Goal: Information Seeking & Learning: Learn about a topic

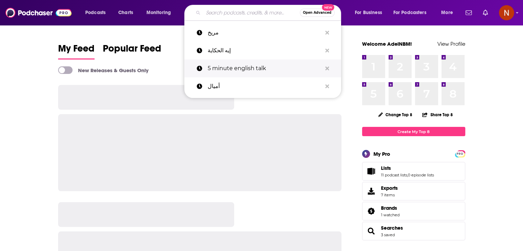
click at [243, 65] on p "5 minute english talk" at bounding box center [265, 68] width 114 height 18
type input "5 minute english talk"
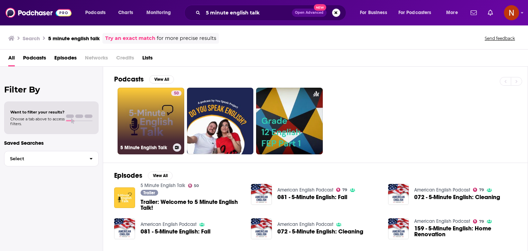
click at [155, 104] on link "50 5 Minute English Talk" at bounding box center [151, 121] width 67 height 67
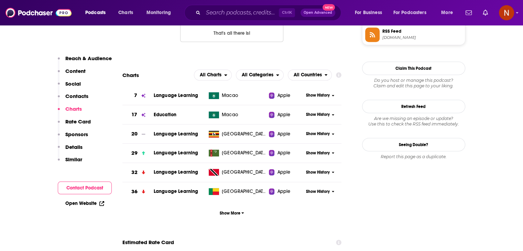
scroll to position [609, 0]
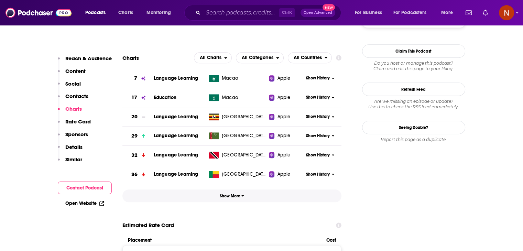
click at [232, 196] on span "Show More" at bounding box center [232, 196] width 24 height 5
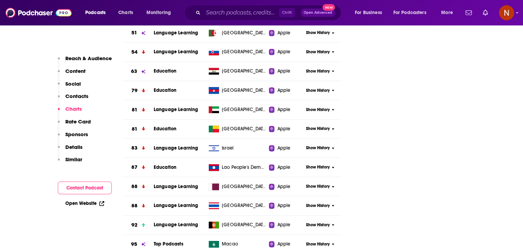
scroll to position [843, 0]
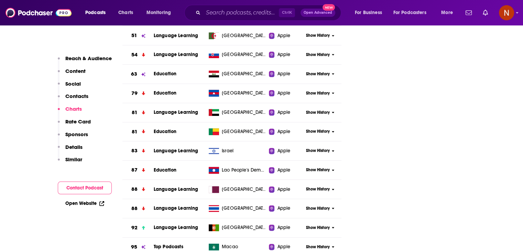
click at [316, 108] on div "Show History" at bounding box center [323, 112] width 38 height 17
click at [316, 110] on span "Show History" at bounding box center [318, 113] width 24 height 6
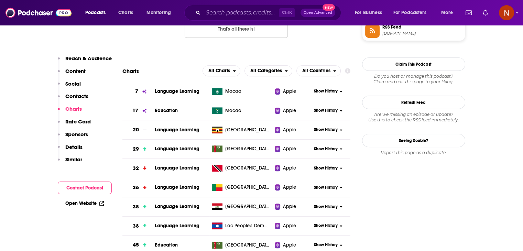
scroll to position [596, 0]
click at [322, 94] on span "Show History" at bounding box center [326, 91] width 24 height 6
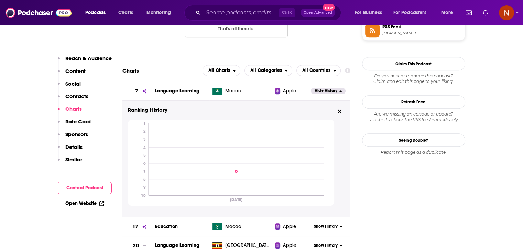
click at [322, 94] on span "Hide History" at bounding box center [326, 91] width 23 height 6
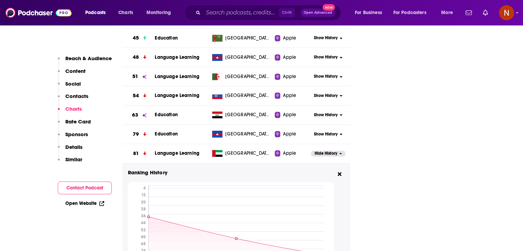
scroll to position [816, 0]
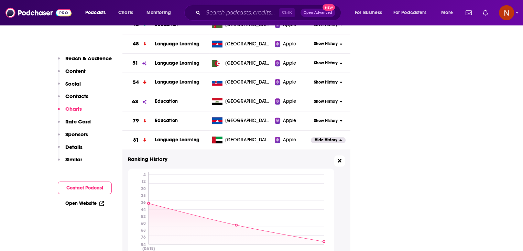
click at [339, 163] on button at bounding box center [339, 160] width 11 height 11
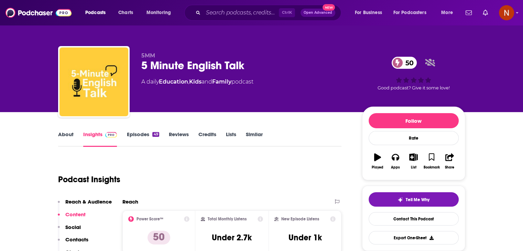
scroll to position [0, 0]
click at [271, 18] on input "Search podcasts, credits, & more..." at bounding box center [241, 12] width 76 height 11
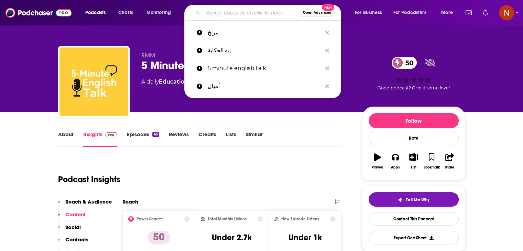
click at [244, 13] on input "Search podcasts, credits, & more..." at bounding box center [251, 12] width 97 height 11
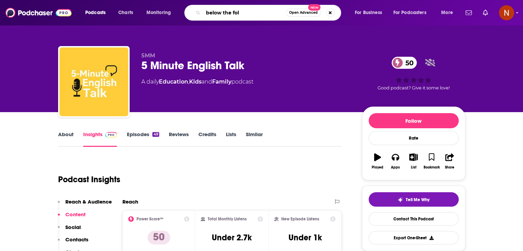
type input "below the fold"
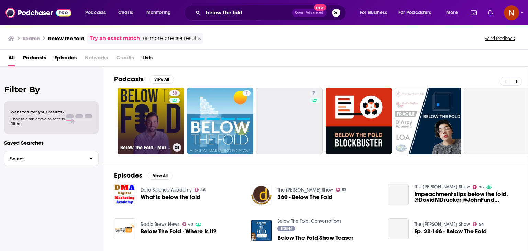
click at [148, 122] on link "30 Below The Fold - Marketing & Advertising Show" at bounding box center [151, 121] width 67 height 67
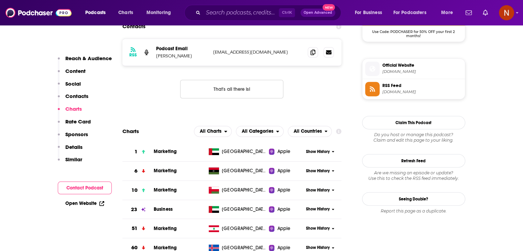
scroll to position [586, 0]
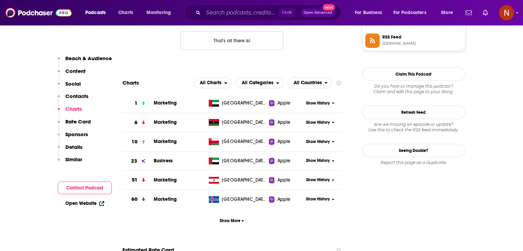
click at [314, 101] on span "Show History" at bounding box center [318, 103] width 24 height 6
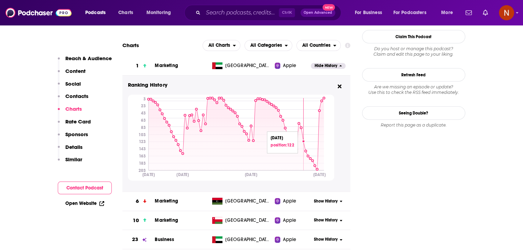
scroll to position [622, 0]
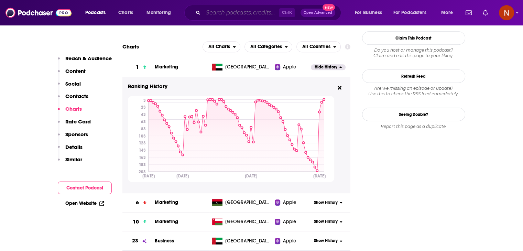
click at [250, 13] on input "Search podcasts, credits, & more..." at bounding box center [241, 12] width 76 height 11
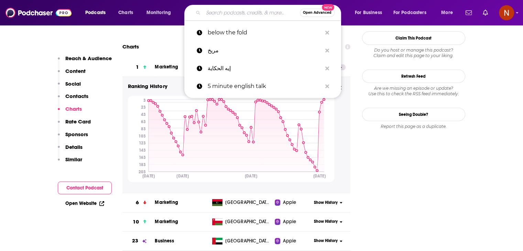
click at [211, 10] on input "Search podcasts, credits, & more..." at bounding box center [251, 12] width 97 height 11
paste input "Coucou MA Biche"
type input "Coucou MA Biche"
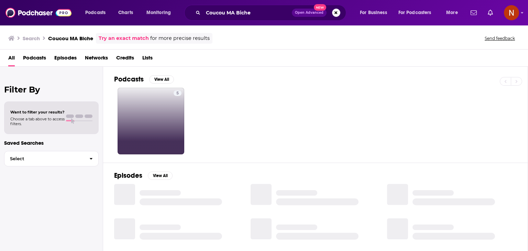
click at [168, 120] on link "5" at bounding box center [151, 121] width 67 height 67
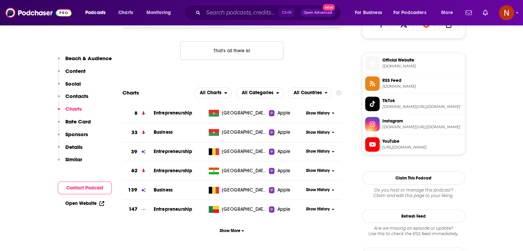
scroll to position [475, 0]
click at [314, 155] on span "Show History" at bounding box center [318, 152] width 24 height 6
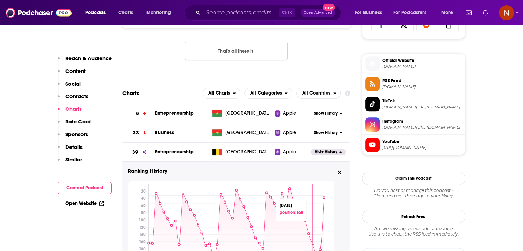
scroll to position [516, 0]
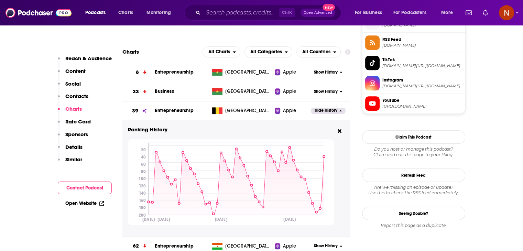
click at [329, 111] on span "Hide History" at bounding box center [326, 111] width 23 height 6
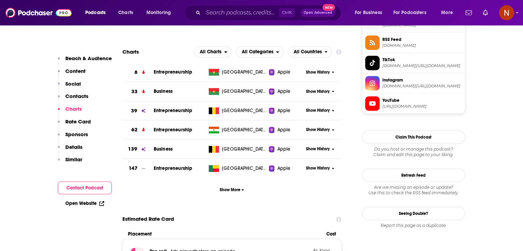
click at [309, 112] on span "Show History" at bounding box center [318, 111] width 24 height 6
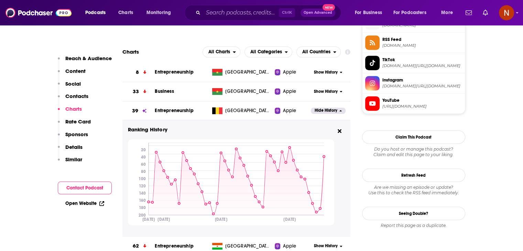
click at [313, 111] on button "Hide History" at bounding box center [328, 111] width 34 height 6
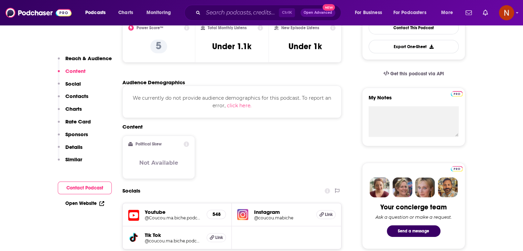
scroll to position [91, 0]
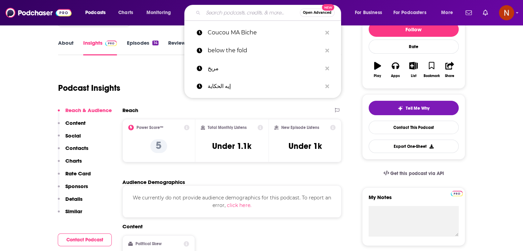
click at [267, 12] on input "Search podcasts, credits, & more..." at bounding box center [251, 12] width 97 height 11
paste input "Podcast with [PERSON_NAME]"
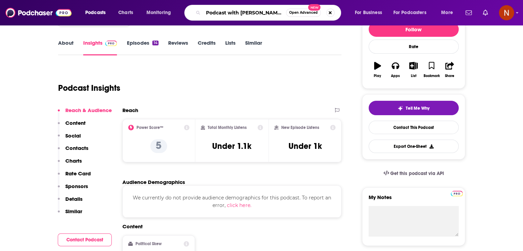
type input "Podcast with [PERSON_NAME]"
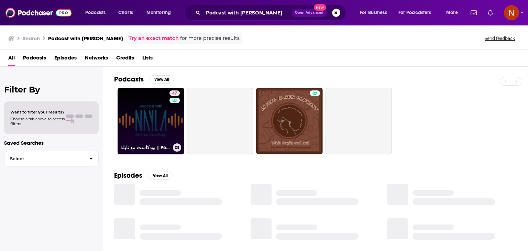
click at [154, 129] on link "47 بودكاست مع نايلة | Podcast With [PERSON_NAME]" at bounding box center [151, 121] width 67 height 67
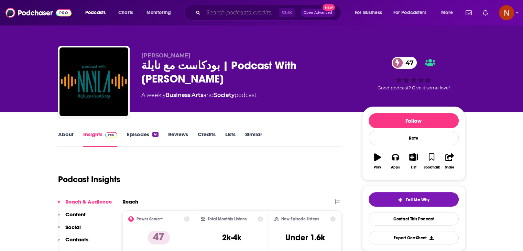
click at [225, 18] on input "Search podcasts, credits, & more..." at bounding box center [241, 12] width 76 height 11
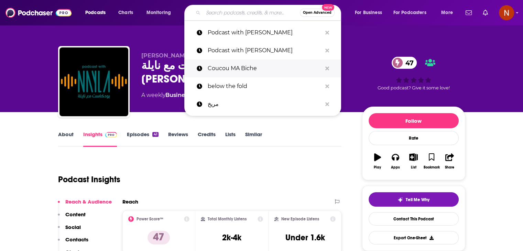
click at [252, 65] on p "Coucou MA Biche" at bounding box center [265, 68] width 114 height 18
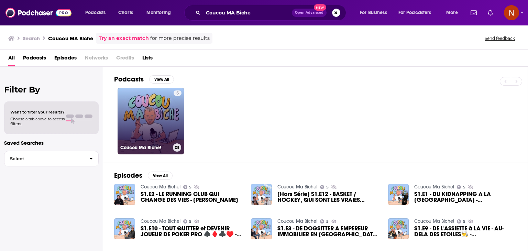
click at [151, 110] on link "5 Coucou Ma Biche!" at bounding box center [151, 121] width 67 height 67
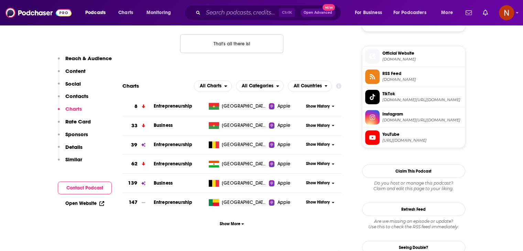
scroll to position [483, 0]
click at [322, 146] on span "Show History" at bounding box center [318, 144] width 24 height 6
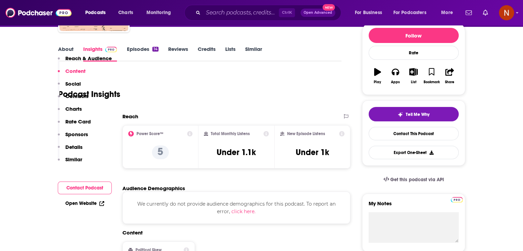
scroll to position [0, 0]
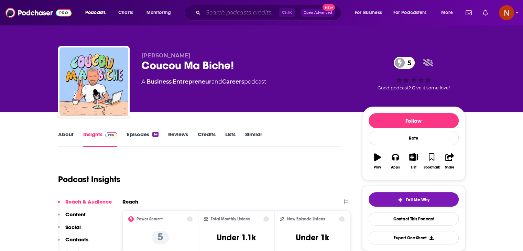
click at [233, 14] on input "Search podcasts, credits, & more..." at bounding box center [241, 12] width 76 height 11
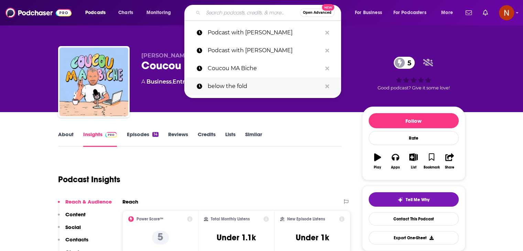
click at [228, 83] on p "below the fold" at bounding box center [265, 86] width 114 height 18
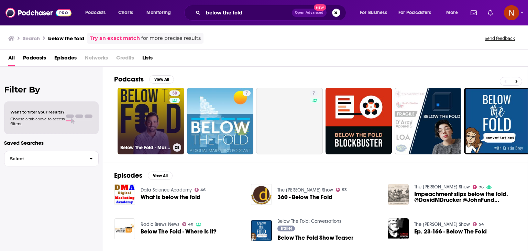
click at [150, 111] on link "30 Below The Fold - Marketing & Advertising Show" at bounding box center [151, 121] width 67 height 67
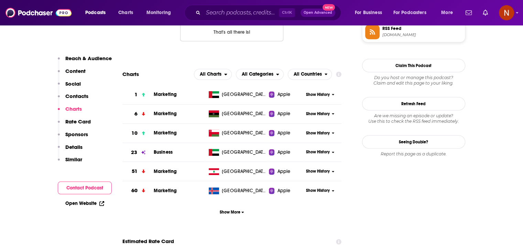
scroll to position [595, 0]
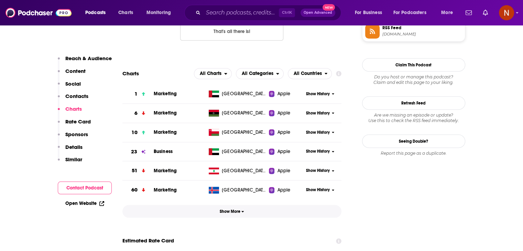
click at [229, 205] on button "Show More" at bounding box center [231, 211] width 219 height 13
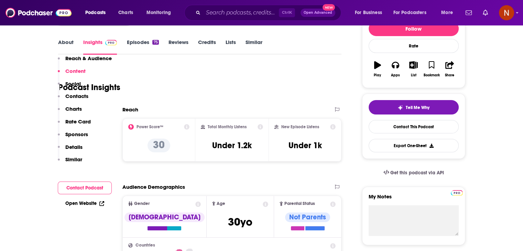
scroll to position [0, 0]
